Goal: Find specific page/section: Find specific page/section

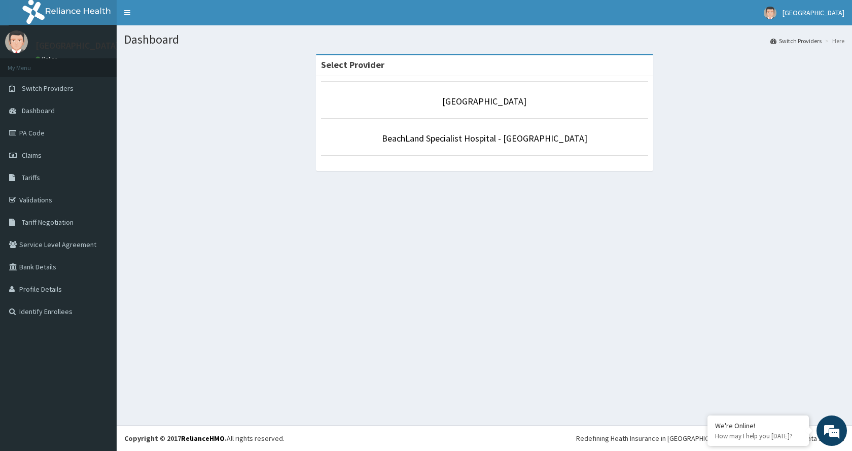
click at [525, 145] on p "BeachLand Specialist Hospital - [GEOGRAPHIC_DATA]" at bounding box center [484, 138] width 327 height 13
click at [526, 141] on link "BeachLand Specialist Hospital - [GEOGRAPHIC_DATA]" at bounding box center [484, 138] width 205 height 12
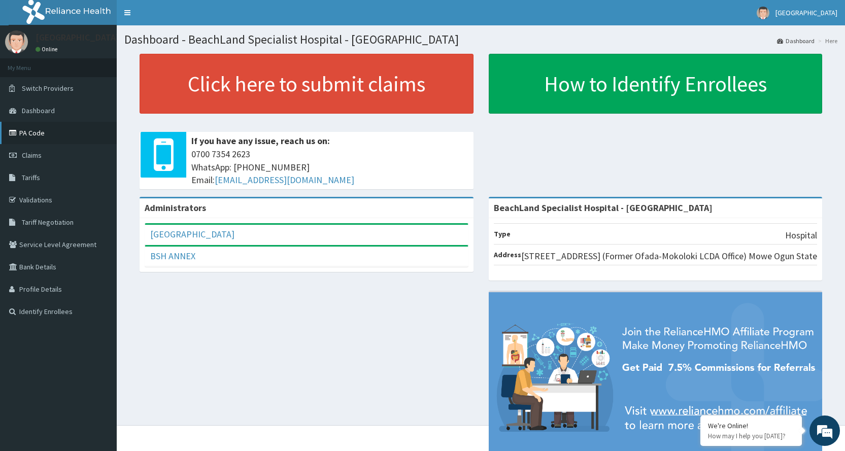
click at [45, 133] on link "PA Code" at bounding box center [58, 133] width 117 height 22
